Goal: Task Accomplishment & Management: Use online tool/utility

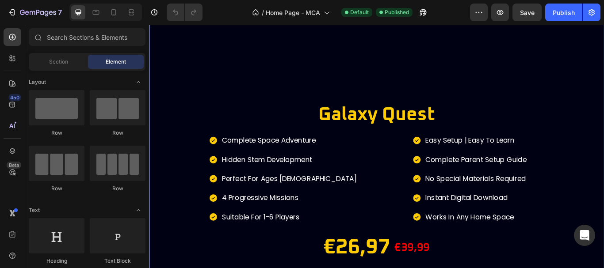
scroll to position [330, 0]
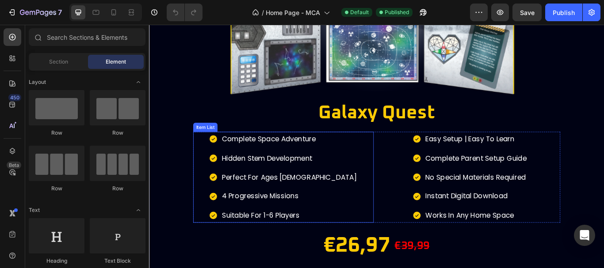
click at [308, 202] on p "perfect for ages [DEMOGRAPHIC_DATA]" at bounding box center [312, 203] width 157 height 14
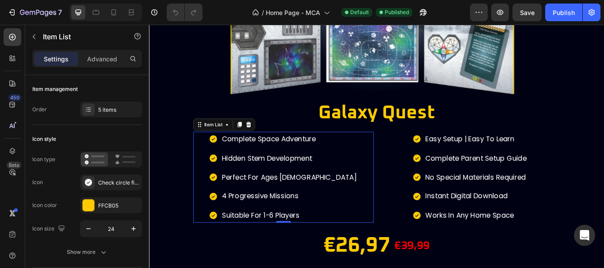
click at [296, 203] on p "perfect for ages [DEMOGRAPHIC_DATA]" at bounding box center [312, 203] width 157 height 14
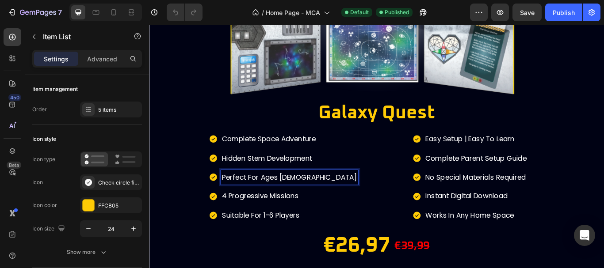
click at [337, 203] on p "perfect for ages [DEMOGRAPHIC_DATA]" at bounding box center [312, 203] width 157 height 14
drag, startPoint x: 337, startPoint y: 203, endPoint x: 255, endPoint y: 201, distance: 82.2
click at [255, 201] on p "perfect for ages [DEMOGRAPHIC_DATA]" at bounding box center [312, 203] width 157 height 14
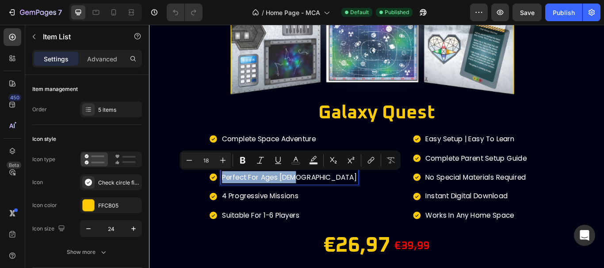
copy p "perfect for ages [DEMOGRAPHIC_DATA]"
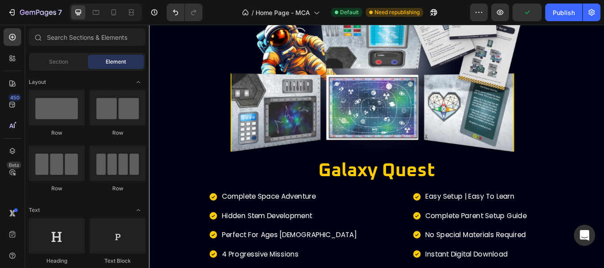
scroll to position [3232, 0]
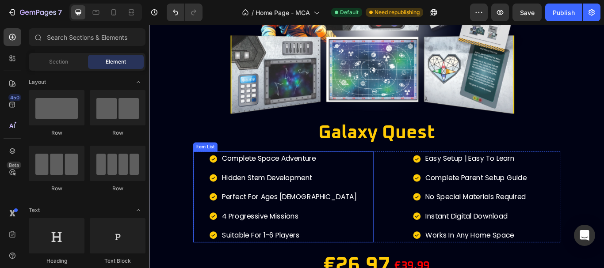
click at [287, 224] on p "perfect for ages [DEMOGRAPHIC_DATA]" at bounding box center [312, 226] width 157 height 14
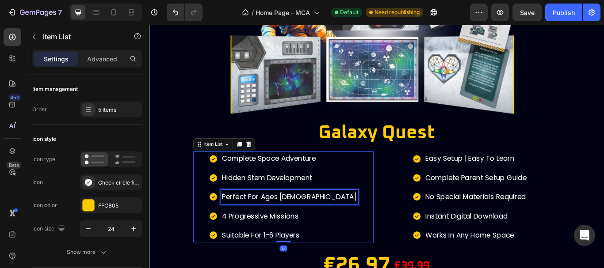
click at [306, 224] on p "perfect for ages [DEMOGRAPHIC_DATA]" at bounding box center [312, 226] width 157 height 14
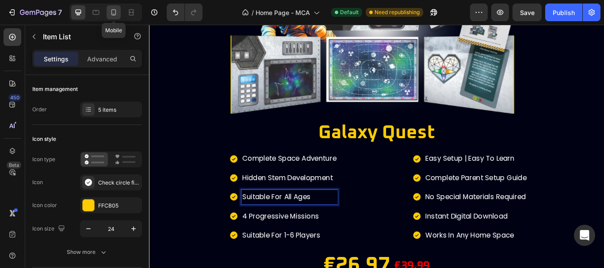
click at [114, 14] on icon at bounding box center [114, 14] width 2 height 1
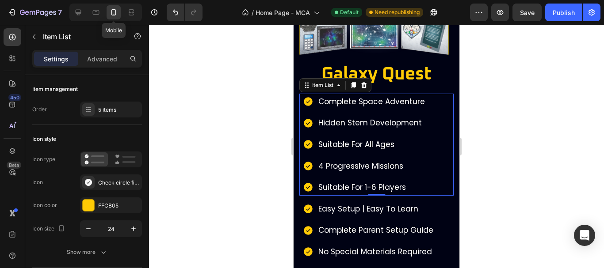
scroll to position [3267, 0]
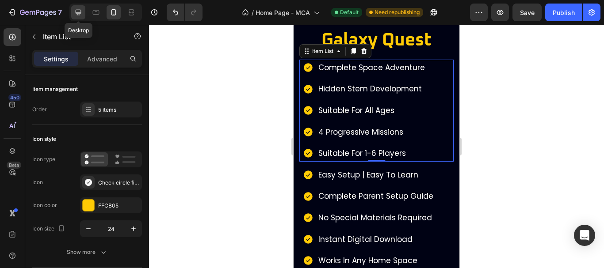
click at [76, 15] on icon at bounding box center [78, 12] width 9 height 9
type input "18"
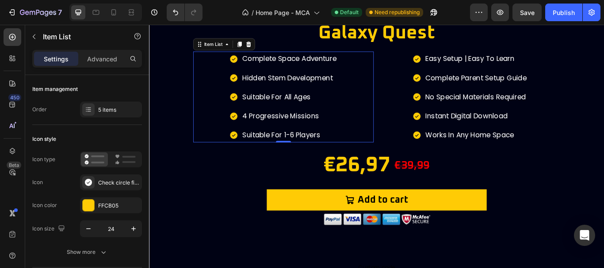
scroll to position [3350, 0]
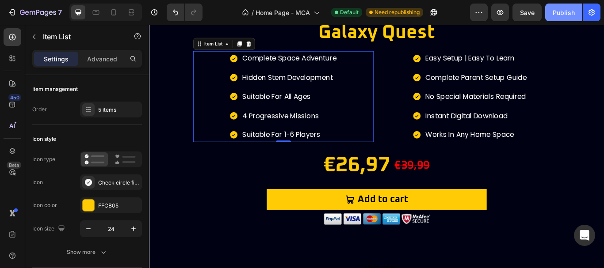
click at [563, 11] on div "Publish" at bounding box center [563, 12] width 22 height 9
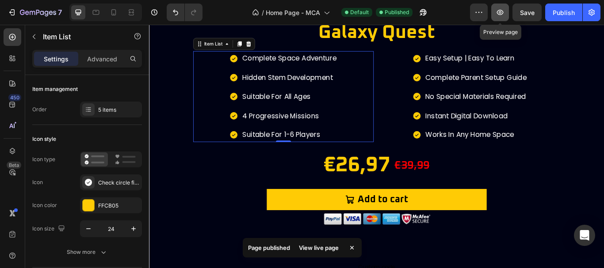
click at [499, 11] on icon "button" at bounding box center [499, 12] width 3 height 3
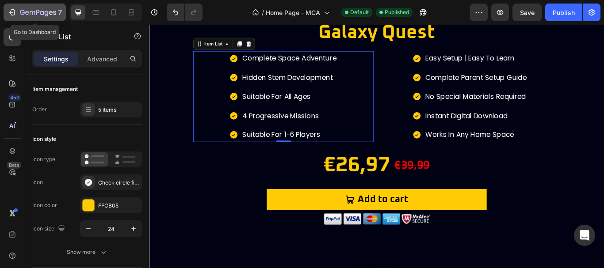
click at [9, 13] on icon "button" at bounding box center [12, 12] width 9 height 9
